Goal: Check status

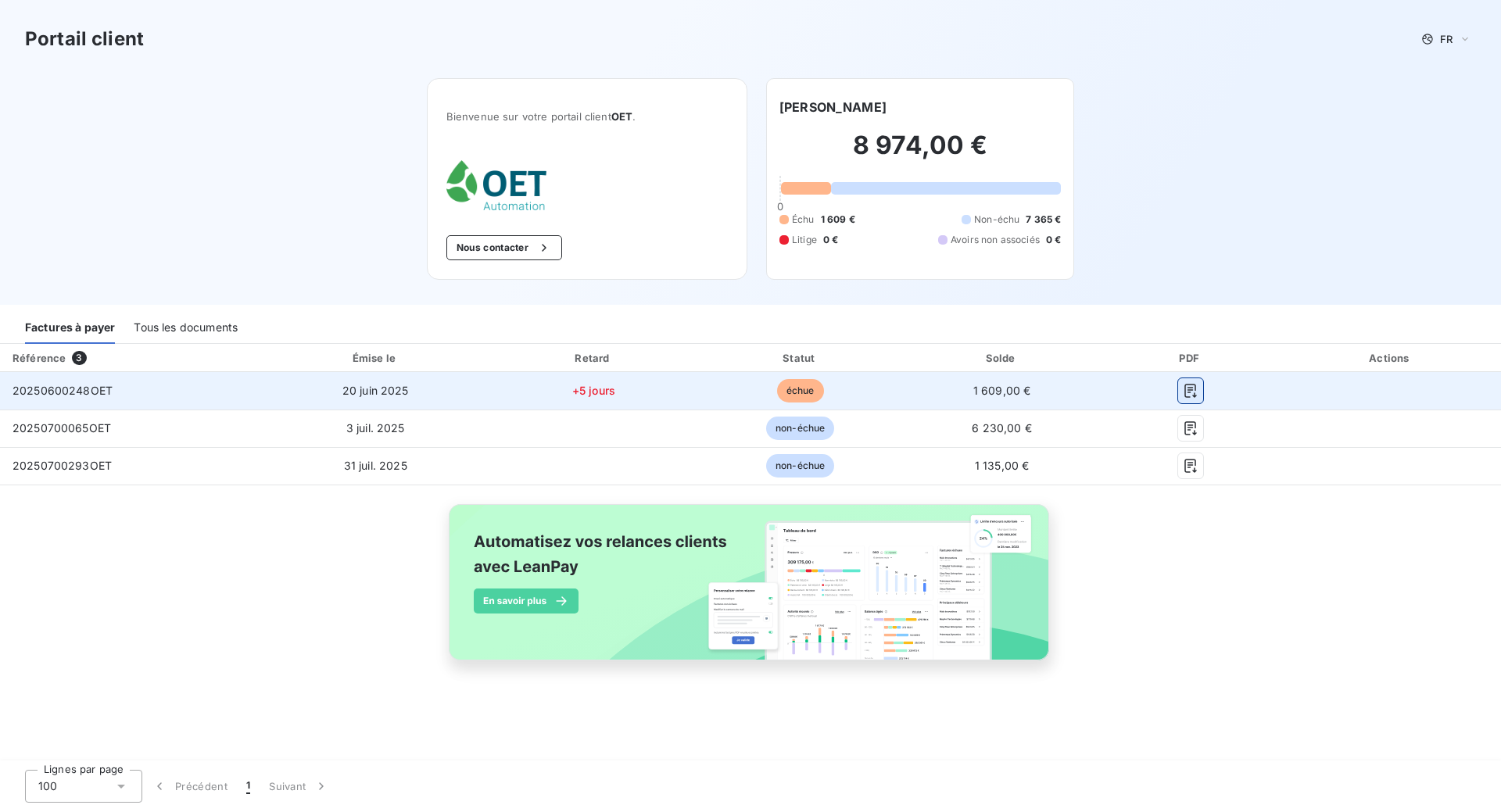
click at [1190, 394] on icon "button" at bounding box center [1190, 391] width 16 height 16
